Goal: Task Accomplishment & Management: Complete application form

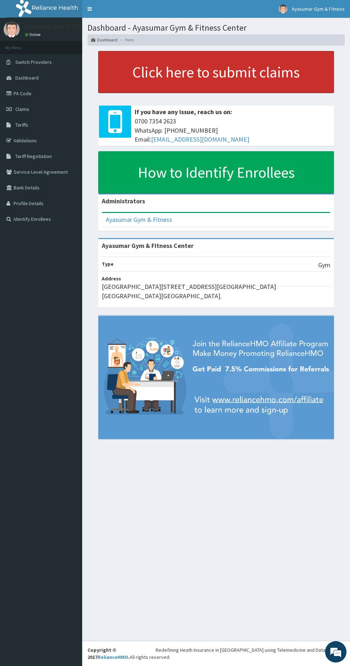
click at [281, 69] on link "Click here to submit claims" at bounding box center [215, 72] width 235 height 42
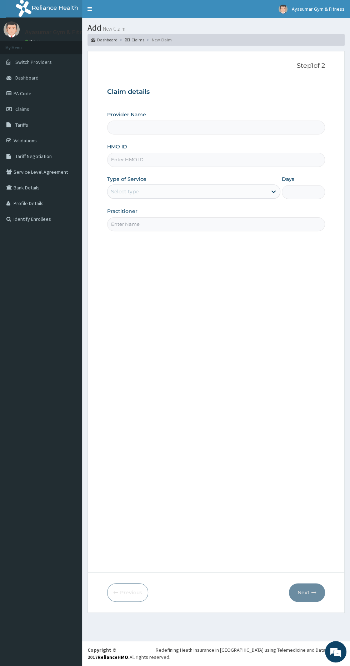
type input "Ayasumar Gym & Fitness Center"
type input "1"
click at [250, 157] on input "HMO ID" at bounding box center [216, 160] width 218 height 14
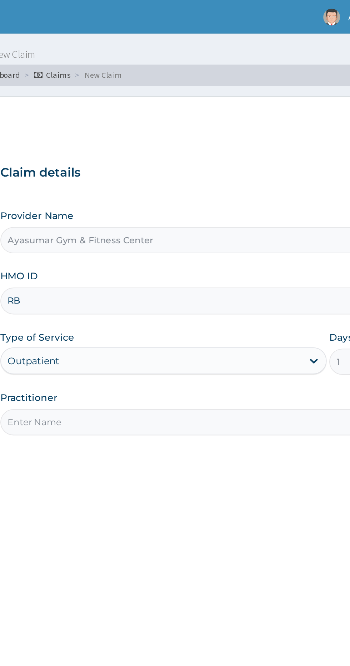
type input "RBT/10029/A"
click at [189, 221] on input "Practitioner" at bounding box center [216, 224] width 218 height 14
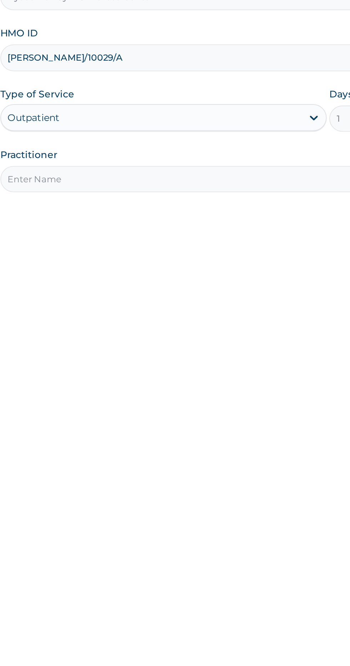
type input "COACH BEAM"
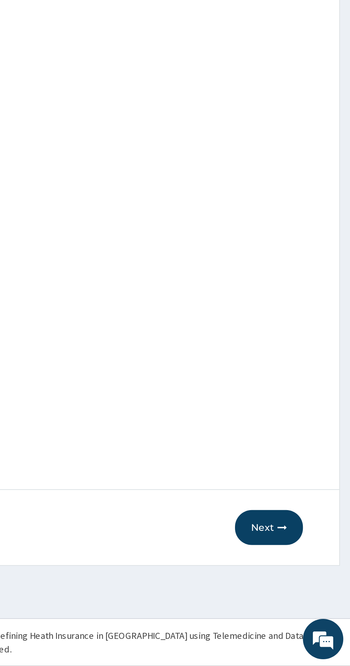
click at [310, 591] on button "Next" at bounding box center [307, 592] width 36 height 19
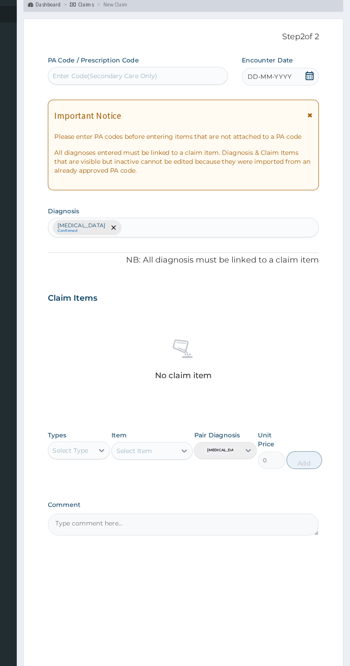
click at [312, 93] on div "DD-MM-YYYY" at bounding box center [294, 98] width 62 height 14
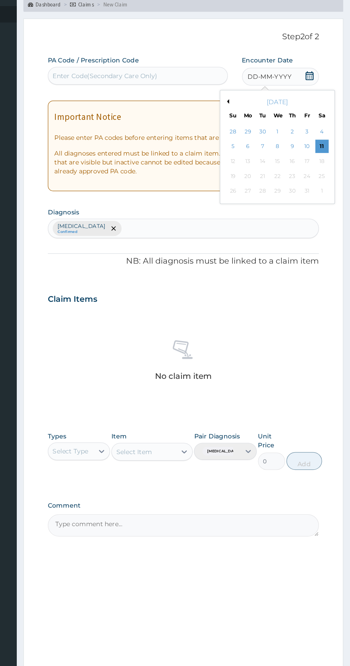
click at [326, 153] on div "11" at bounding box center [326, 154] width 11 height 11
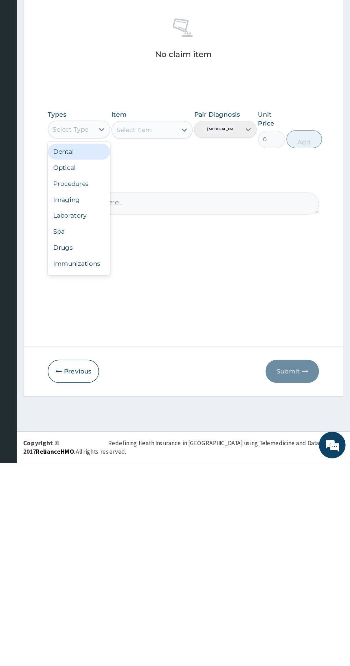
scroll to position [24, 0]
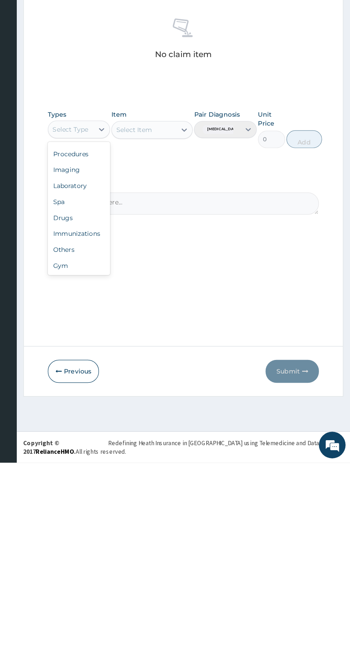
click at [138, 504] on div "Gym" at bounding box center [132, 507] width 50 height 13
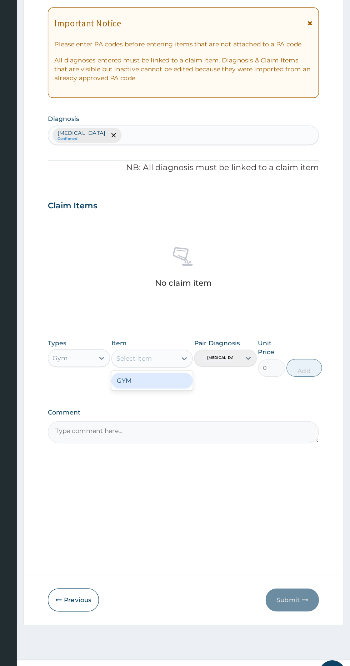
click at [202, 411] on div "GYM" at bounding box center [190, 416] width 65 height 13
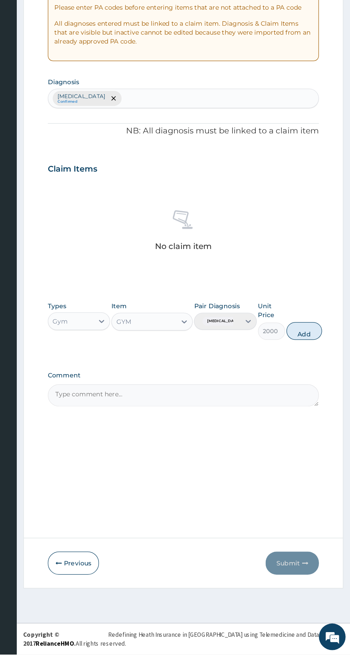
scroll to position [0, 0]
click at [319, 399] on button "Add" at bounding box center [313, 406] width 29 height 14
type input "0"
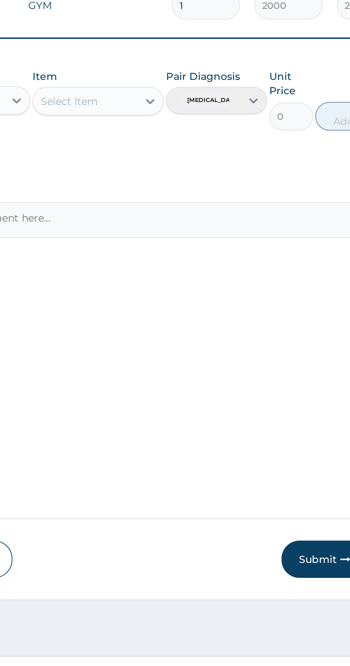
click at [297, 595] on button "Submit" at bounding box center [303, 592] width 43 height 19
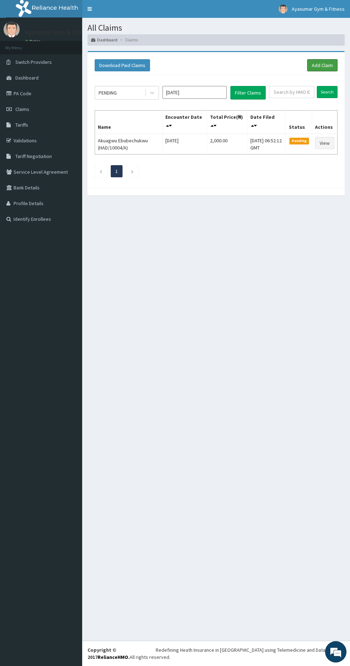
click at [330, 70] on link "Add Claim" at bounding box center [322, 65] width 30 height 12
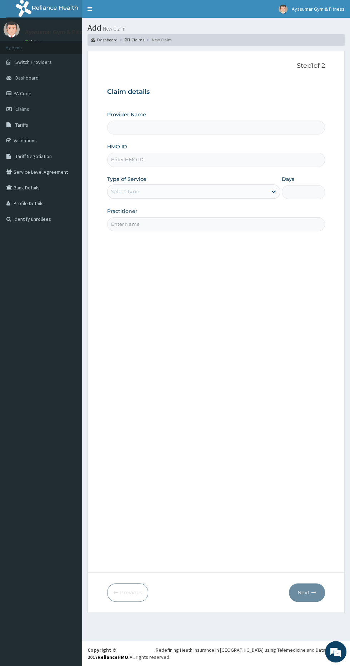
click at [192, 159] on input "HMO ID" at bounding box center [216, 160] width 218 height 14
type input "Ayasumar Gym & Fitness Center"
type input "1"
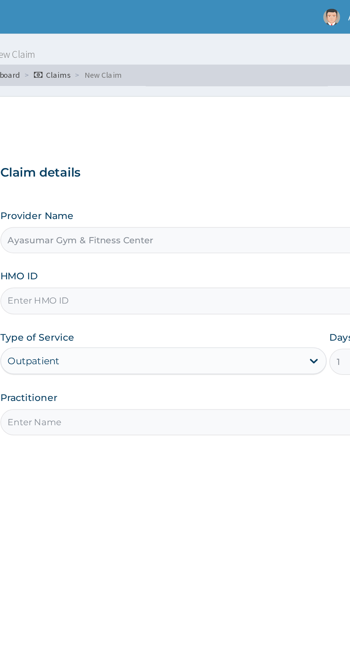
click at [184, 158] on input "HMO ID" at bounding box center [216, 160] width 218 height 14
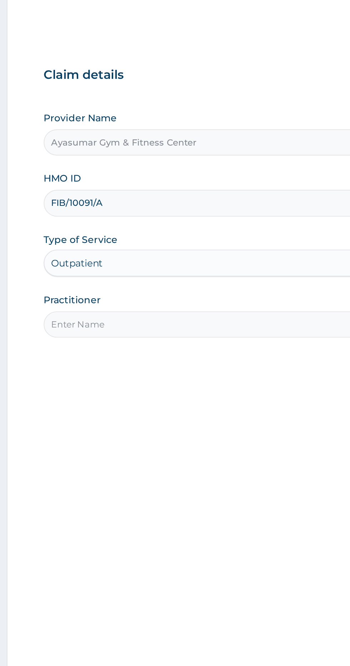
type input "FIB/10091/A"
click at [183, 223] on input "Practitioner" at bounding box center [216, 224] width 218 height 14
type input "COACH BEAM"
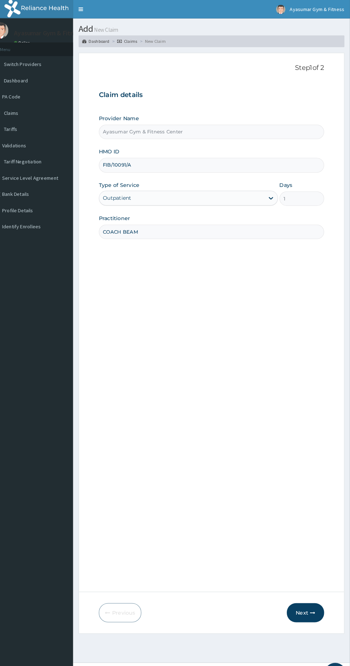
click at [314, 592] on icon "button" at bounding box center [313, 592] width 5 height 5
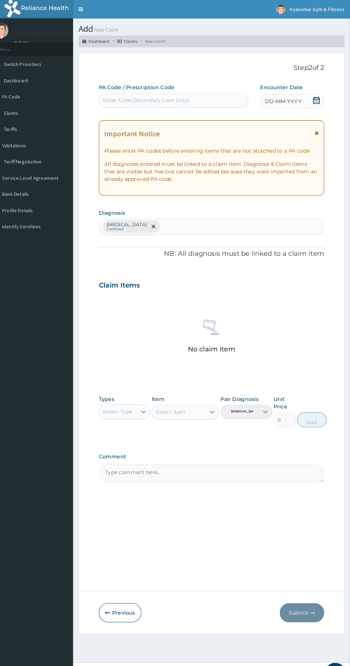
click at [320, 96] on icon at bounding box center [317, 96] width 6 height 7
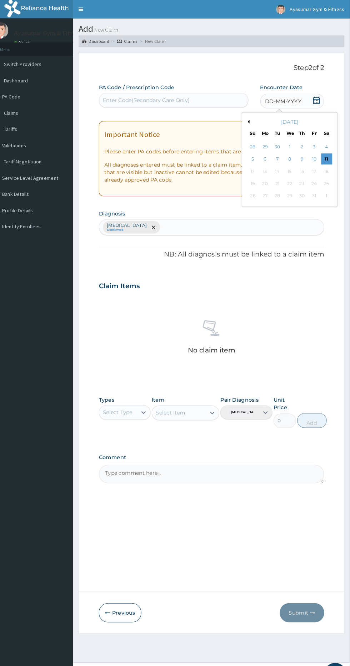
click at [326, 153] on div "11" at bounding box center [326, 154] width 11 height 11
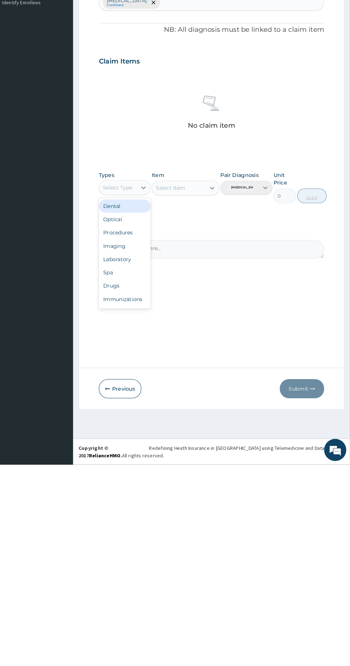
scroll to position [24, 0]
click at [129, 504] on div "Gym" at bounding box center [132, 507] width 50 height 13
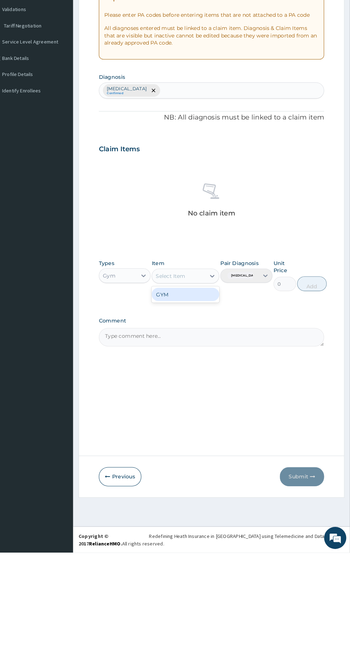
click at [200, 417] on div "GYM" at bounding box center [190, 416] width 65 height 13
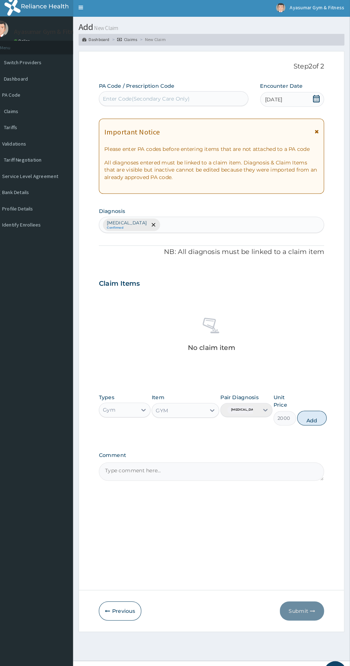
click at [323, 399] on button "Add" at bounding box center [313, 406] width 29 height 14
type input "0"
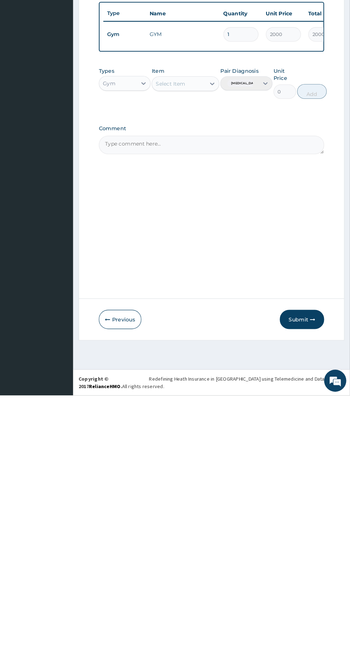
click at [313, 594] on icon "button" at bounding box center [313, 592] width 5 height 5
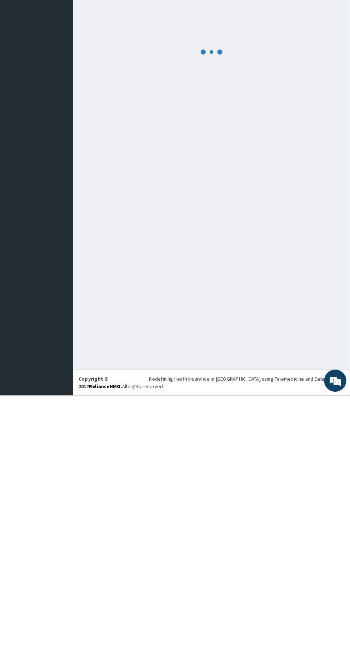
scroll to position [0, 0]
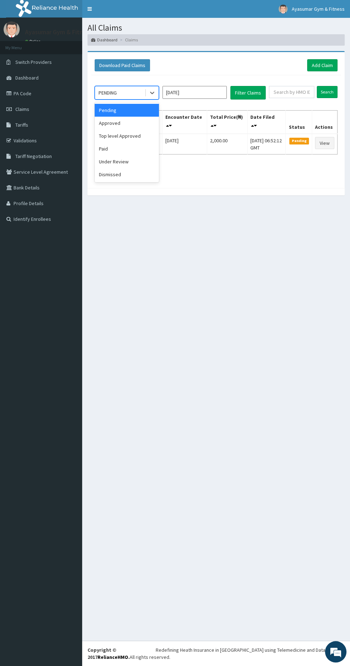
click at [133, 117] on div "Approved" at bounding box center [127, 123] width 64 height 13
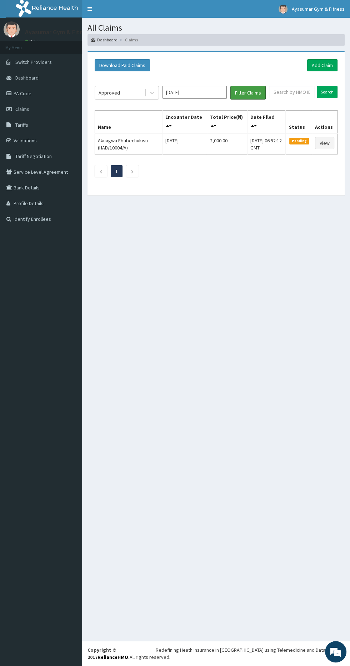
click at [253, 86] on button "Filter Claims" at bounding box center [247, 93] width 35 height 14
click at [331, 67] on link "Add Claim" at bounding box center [322, 65] width 30 height 12
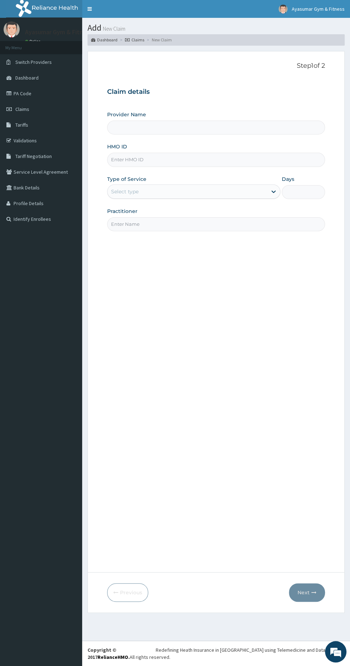
click at [213, 159] on input "HMO ID" at bounding box center [216, 160] width 218 height 14
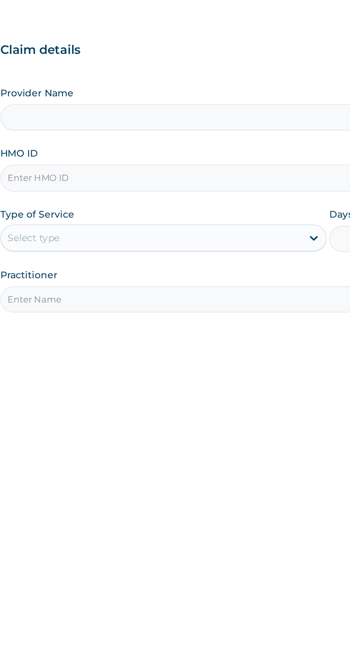
type input "Ayasumar Gym & Fitness Center"
type input "1"
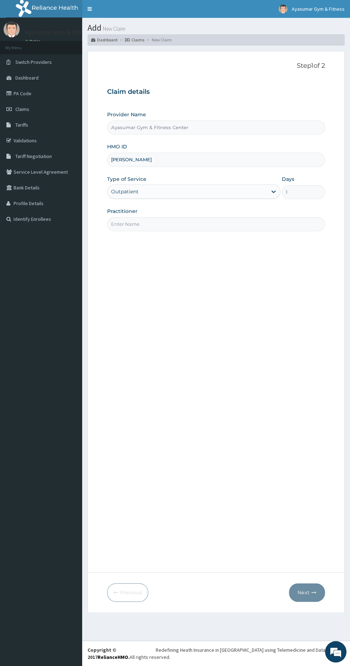
type input "RBT/10010/A"
click at [136, 224] on input "Practitioner" at bounding box center [216, 224] width 218 height 14
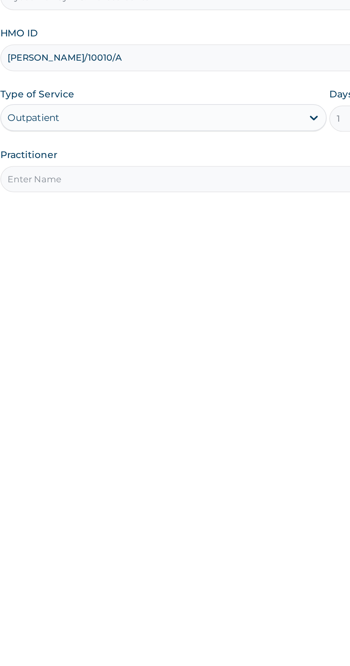
type input "COACH BEAM"
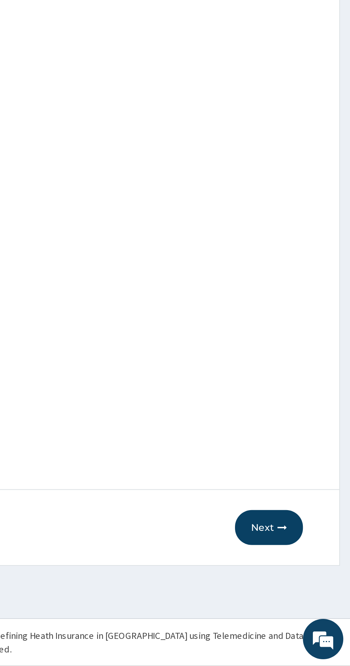
click at [312, 591] on icon "button" at bounding box center [313, 592] width 5 height 5
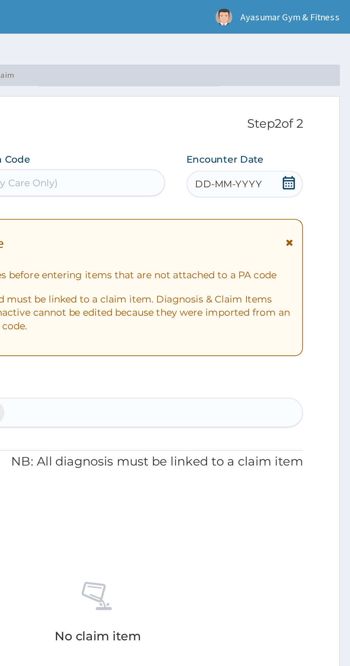
click at [320, 101] on span at bounding box center [317, 97] width 7 height 9
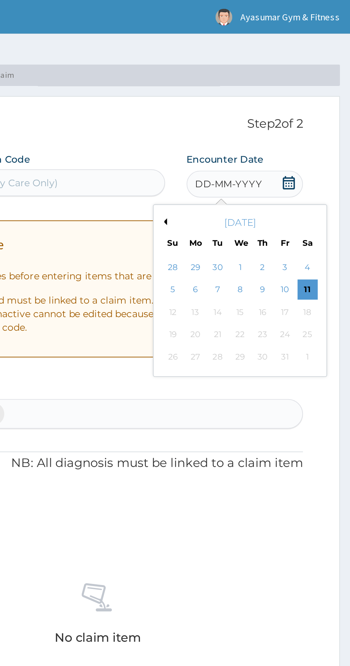
click at [331, 153] on div "11" at bounding box center [326, 154] width 11 height 11
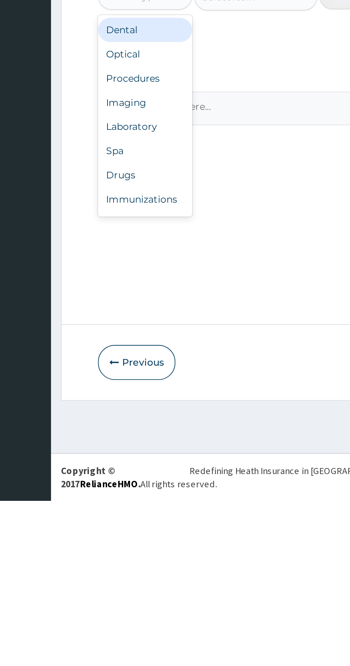
scroll to position [24, 0]
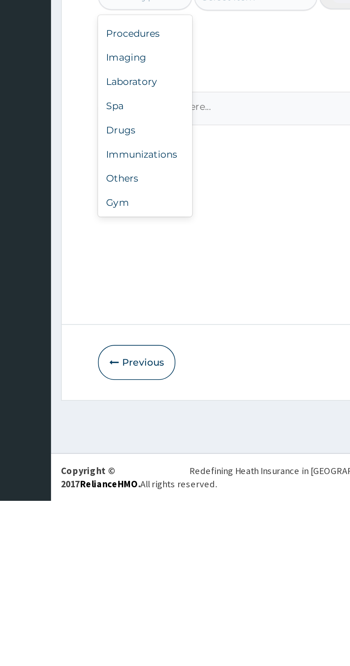
click at [123, 504] on div "Gym" at bounding box center [132, 507] width 50 height 13
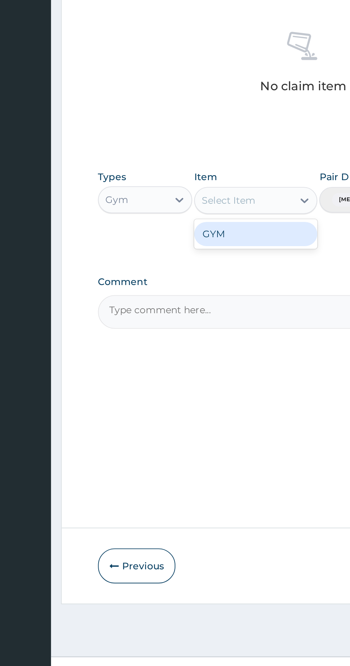
click at [172, 412] on div "GYM" at bounding box center [190, 416] width 65 height 13
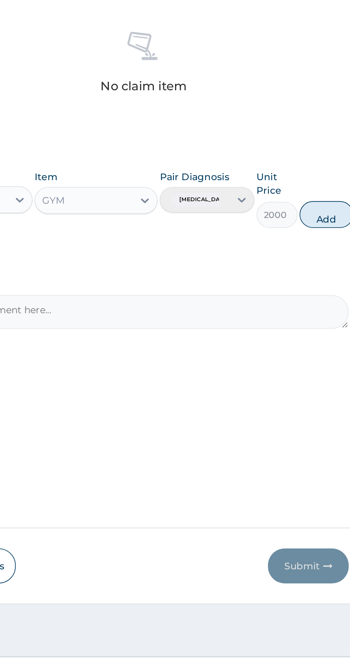
scroll to position [0, 0]
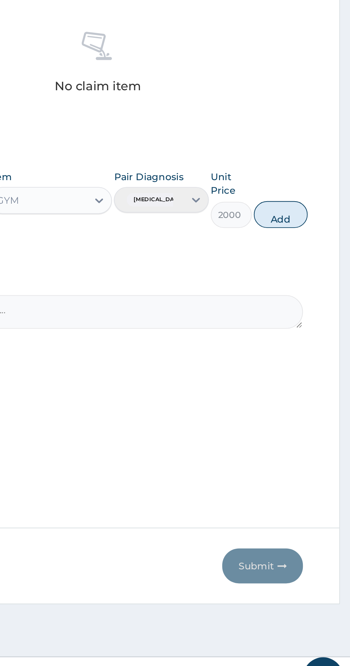
click at [317, 411] on button "Add" at bounding box center [313, 406] width 29 height 14
type input "0"
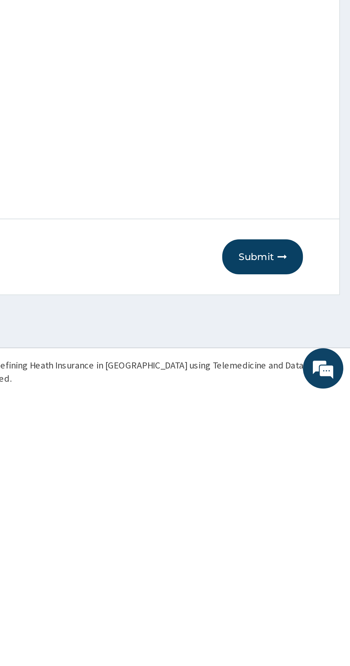
click at [309, 594] on button "Submit" at bounding box center [303, 592] width 43 height 19
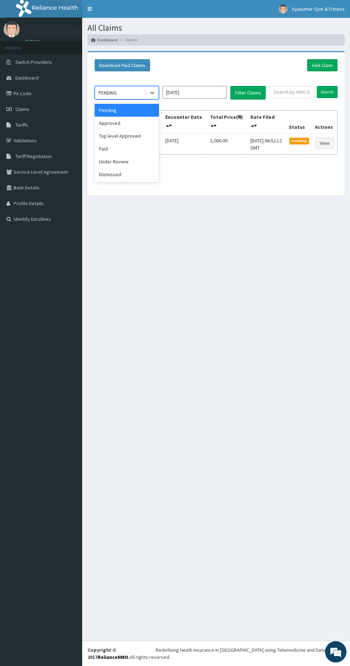
click at [141, 122] on div "Approved" at bounding box center [127, 123] width 64 height 13
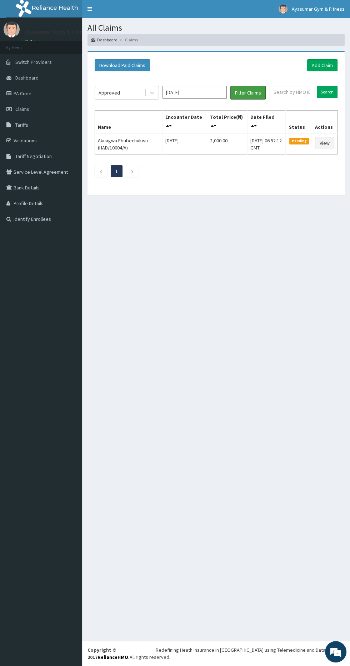
click at [243, 92] on button "Filter Claims" at bounding box center [247, 93] width 35 height 14
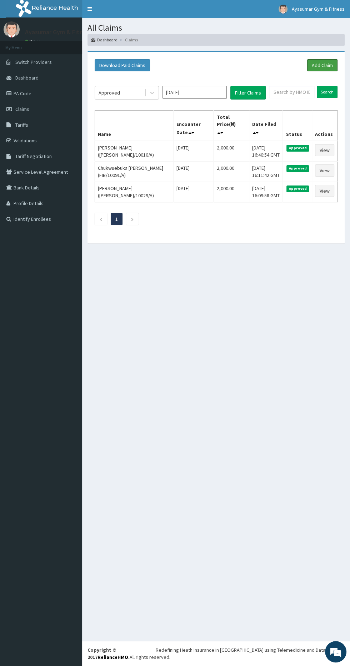
click at [320, 63] on link "Add Claim" at bounding box center [322, 65] width 30 height 12
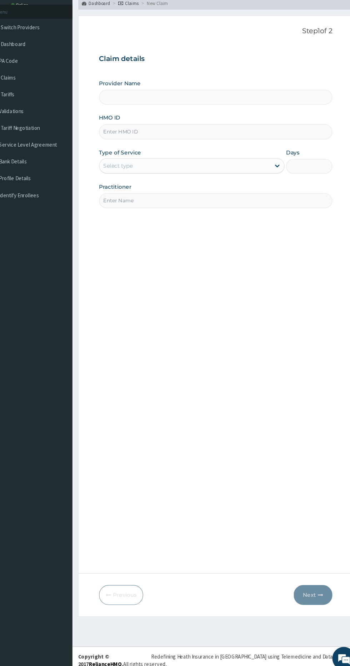
click at [207, 159] on input "HMO ID" at bounding box center [216, 160] width 218 height 14
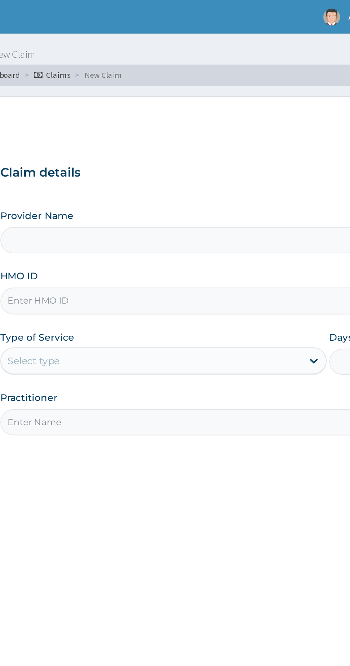
type input "Ayasumar Gym & Fitness Center"
type input "1"
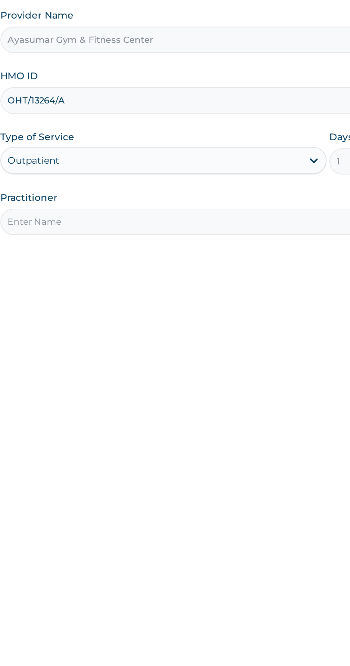
type input "OHT/13264/A"
click at [234, 224] on input "Practitioner" at bounding box center [216, 224] width 218 height 14
type input "COACH BEAM"
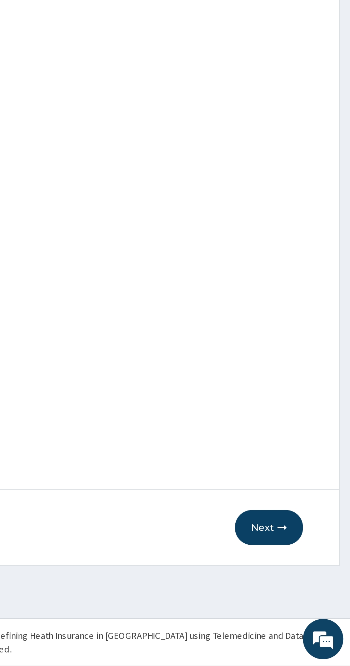
click at [306, 591] on button "Next" at bounding box center [307, 592] width 36 height 19
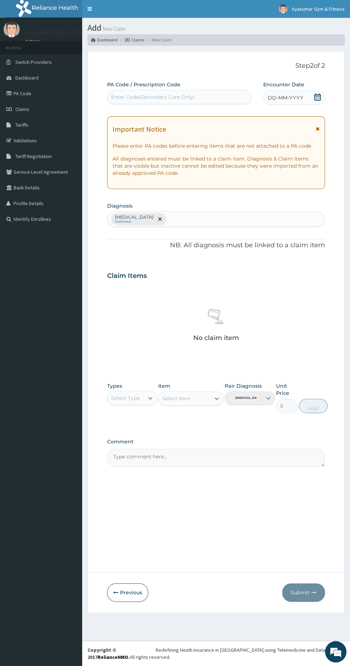
click at [321, 98] on div "DD-MM-YYYY" at bounding box center [294, 98] width 62 height 14
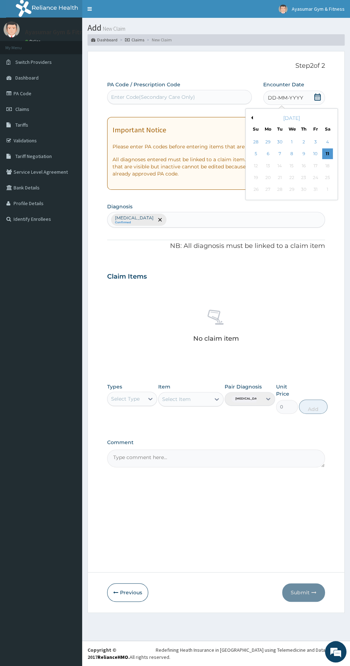
click at [329, 154] on div "11" at bounding box center [326, 154] width 11 height 11
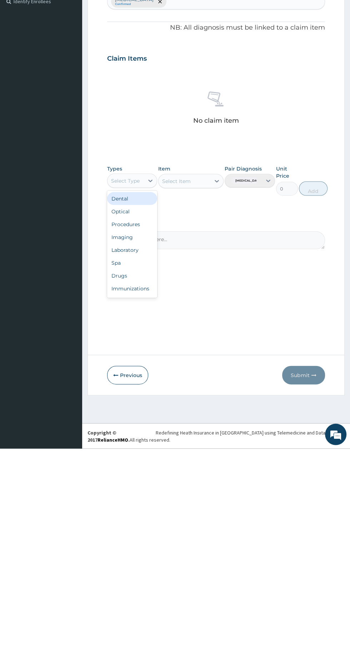
scroll to position [24, 0]
click at [137, 505] on div "Gym" at bounding box center [132, 507] width 50 height 13
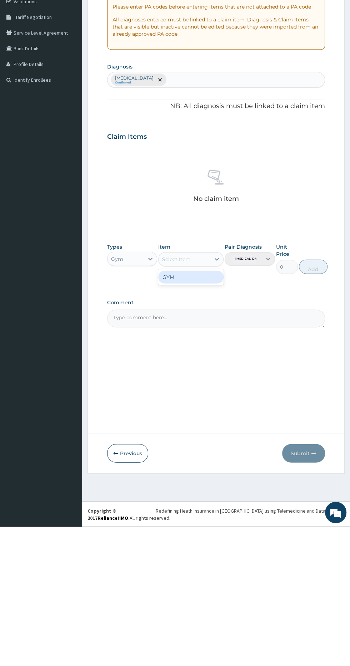
click at [202, 420] on div "GYM" at bounding box center [190, 416] width 65 height 13
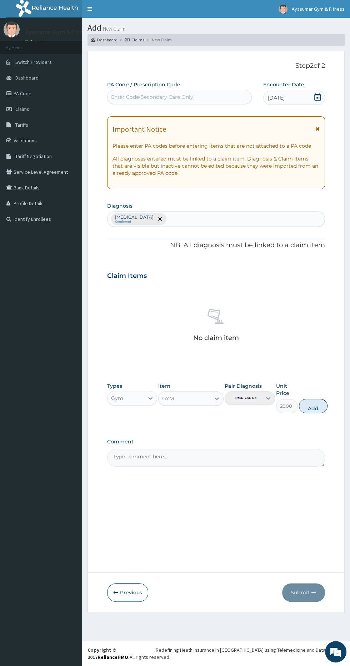
click at [319, 404] on button "Add" at bounding box center [313, 406] width 29 height 14
type input "0"
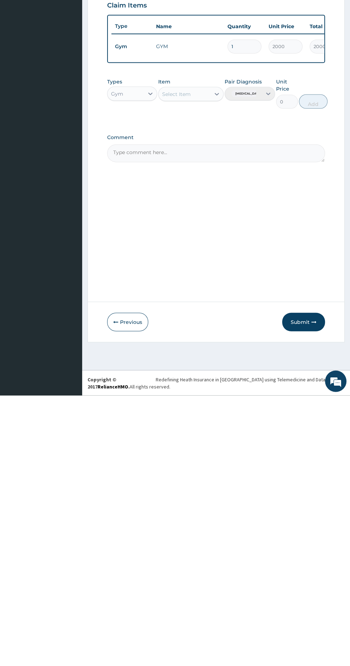
click at [314, 592] on icon "button" at bounding box center [313, 592] width 5 height 5
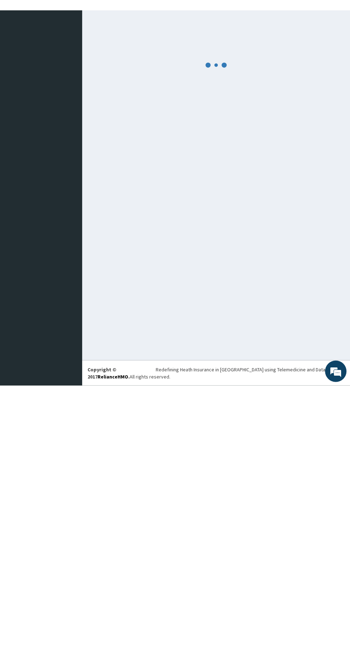
scroll to position [0, 0]
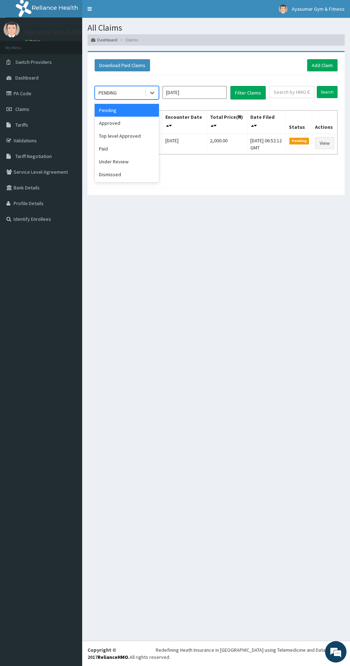
click at [141, 127] on div "Approved" at bounding box center [127, 123] width 64 height 13
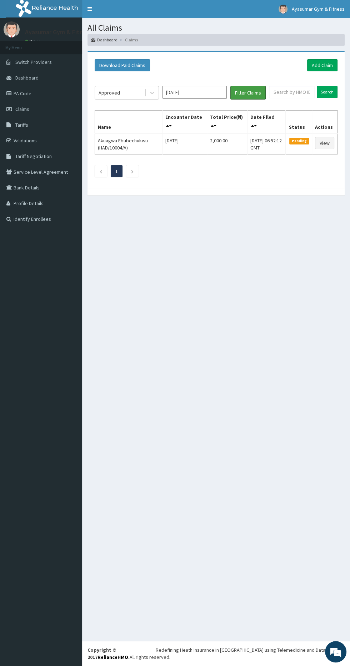
click at [255, 92] on button "Filter Claims" at bounding box center [247, 93] width 35 height 14
